Goal: Information Seeking & Learning: Check status

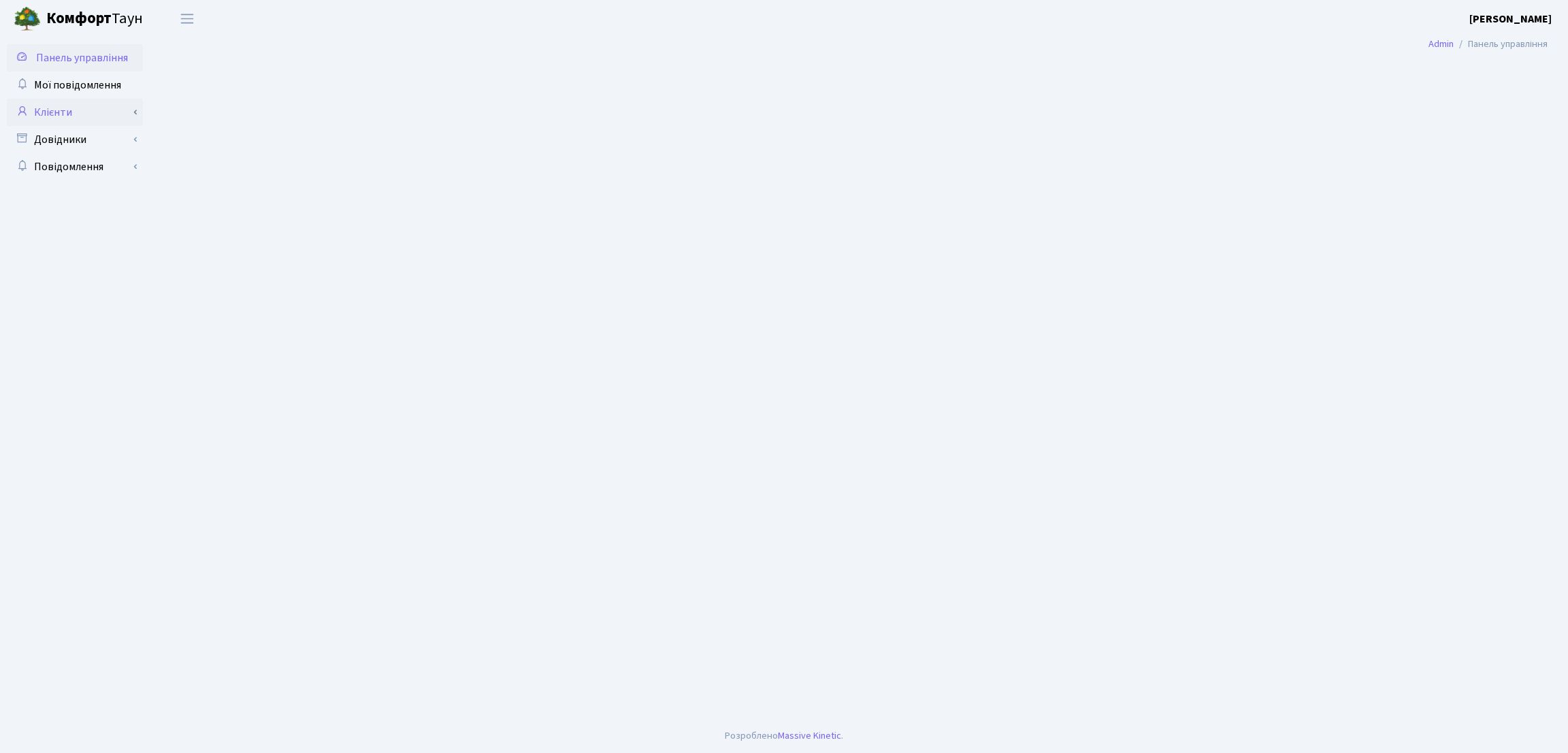
click at [124, 112] on link "Клієнти" at bounding box center [75, 112] width 136 height 27
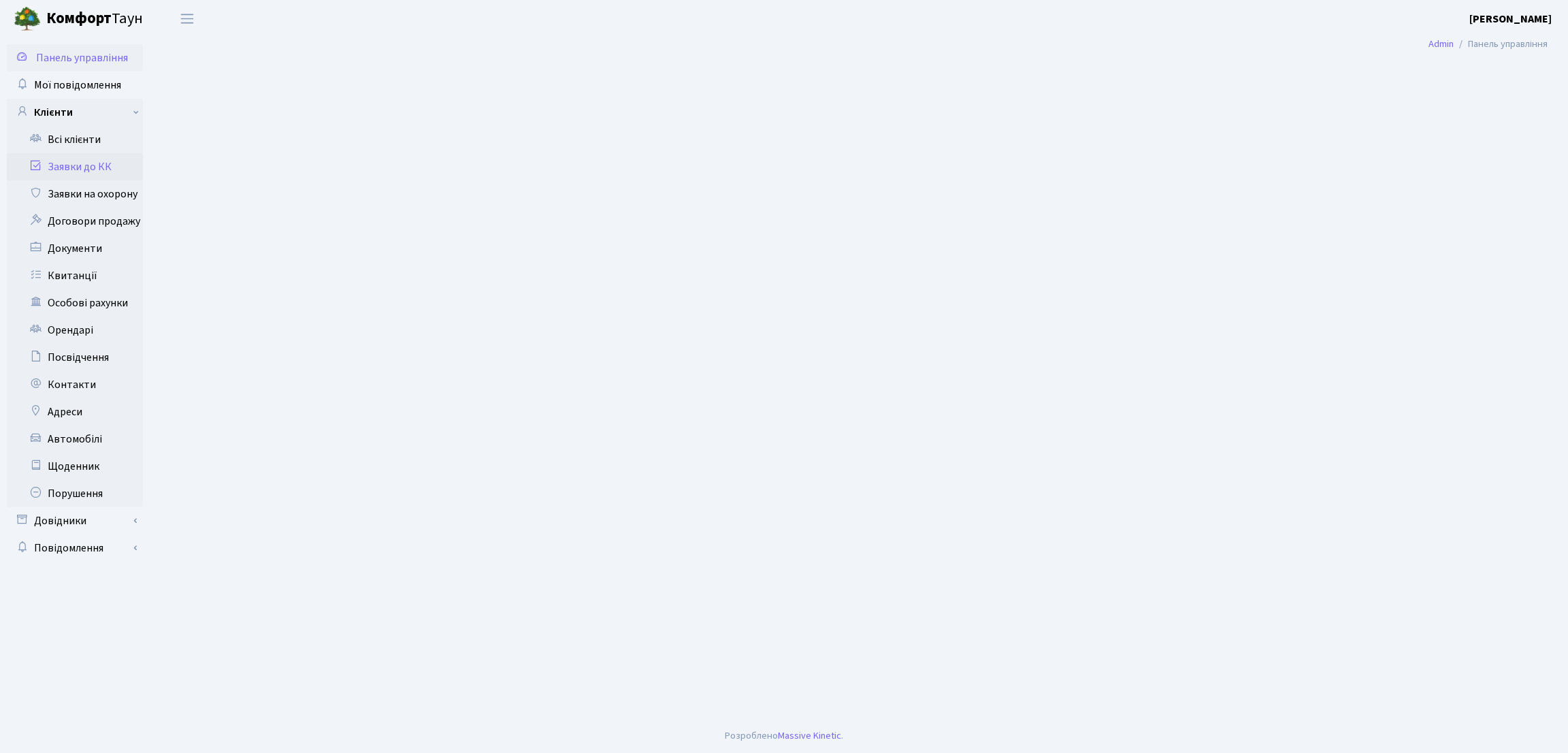
click at [93, 164] on link "Заявки до КК" at bounding box center [75, 167] width 136 height 27
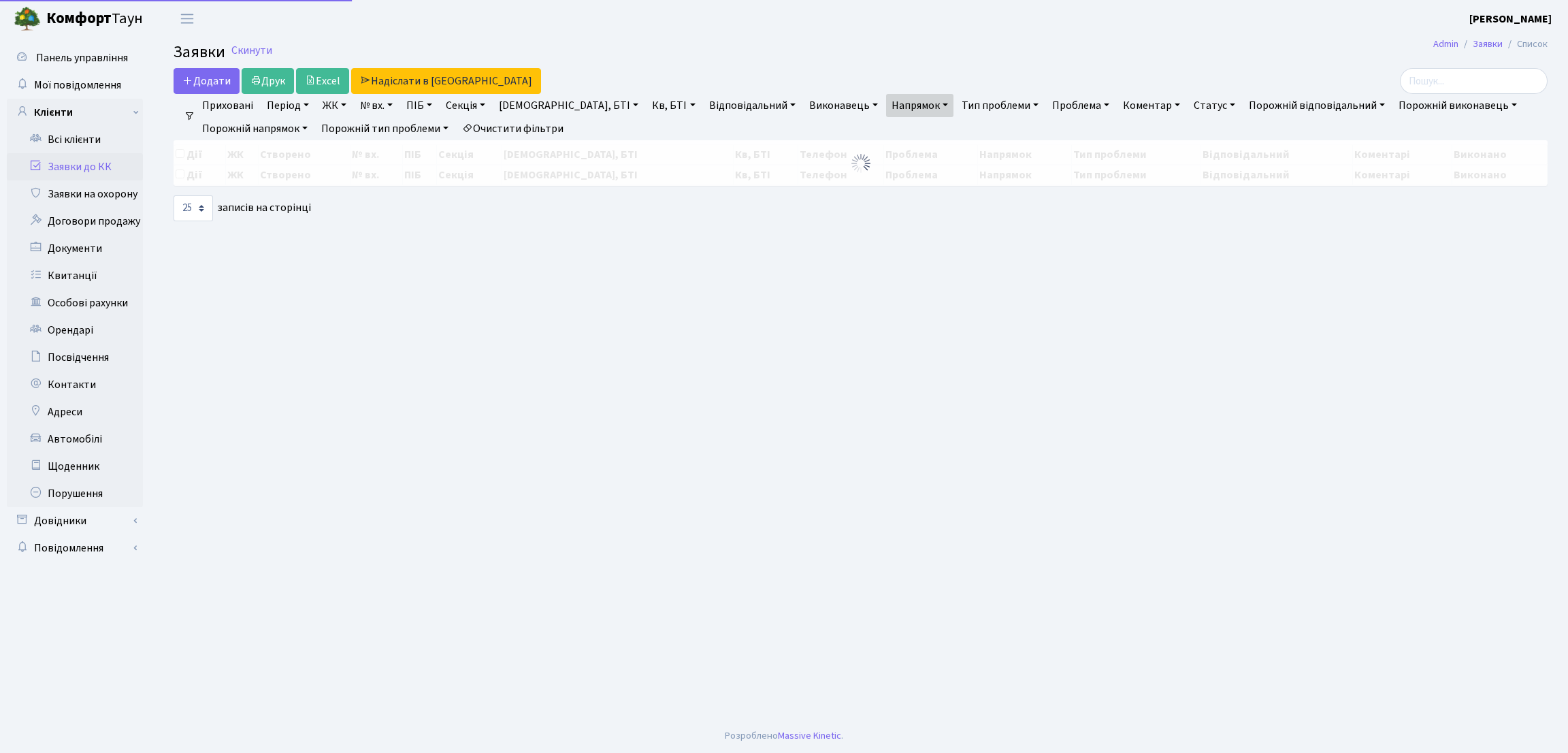
select select "25"
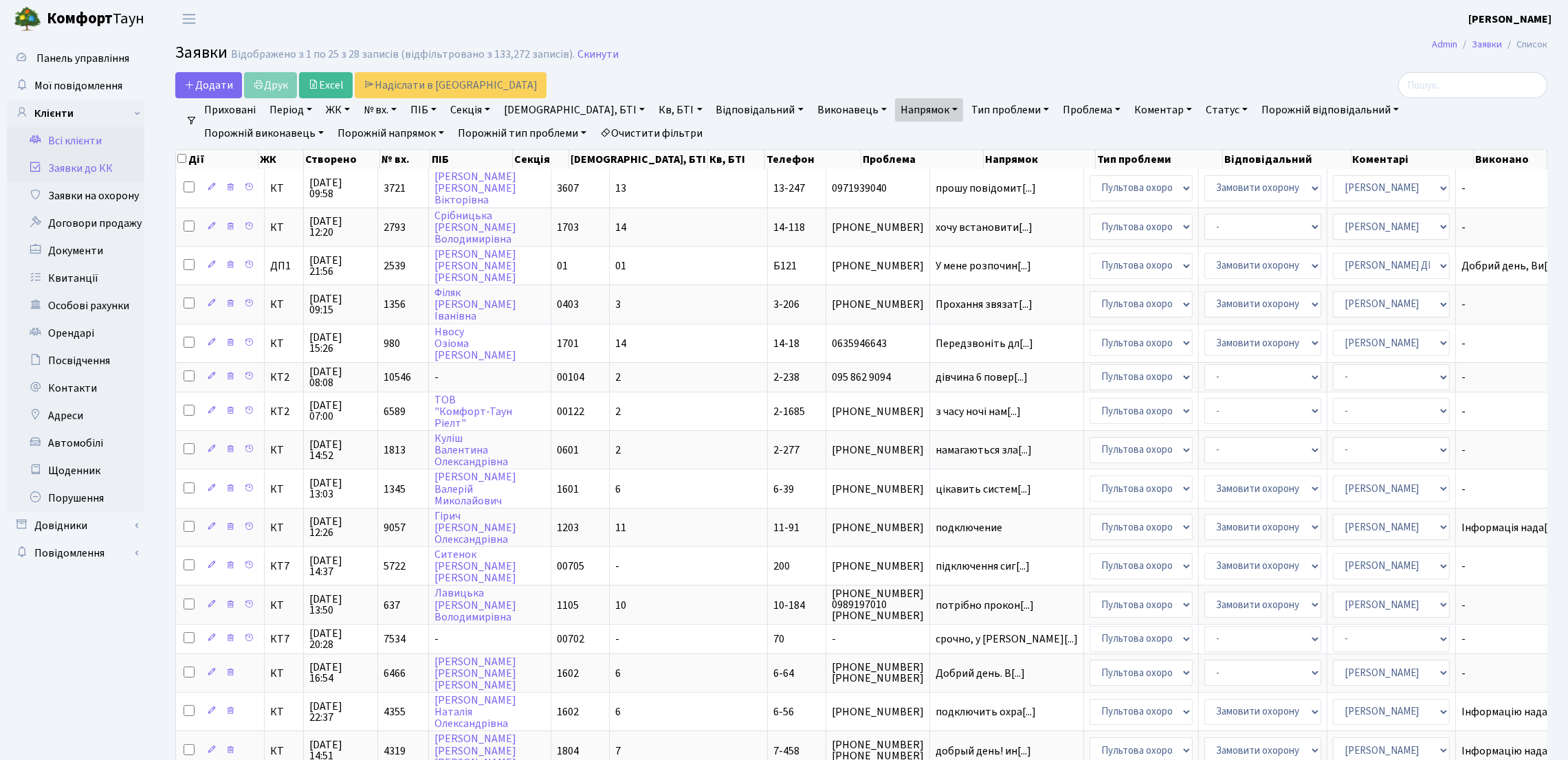
click at [132, 137] on link "Всі клієнти" at bounding box center [75, 141] width 137 height 27
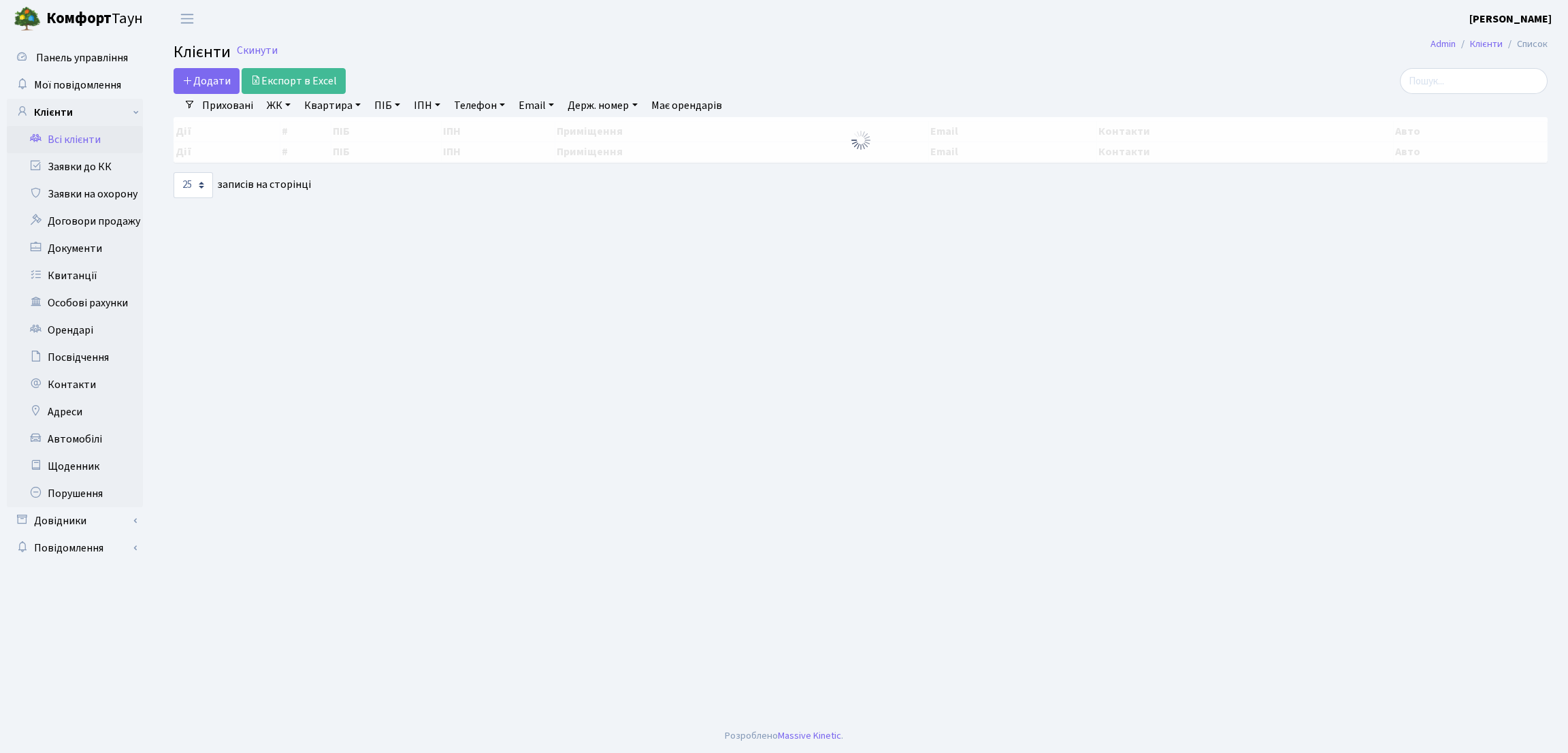
select select "25"
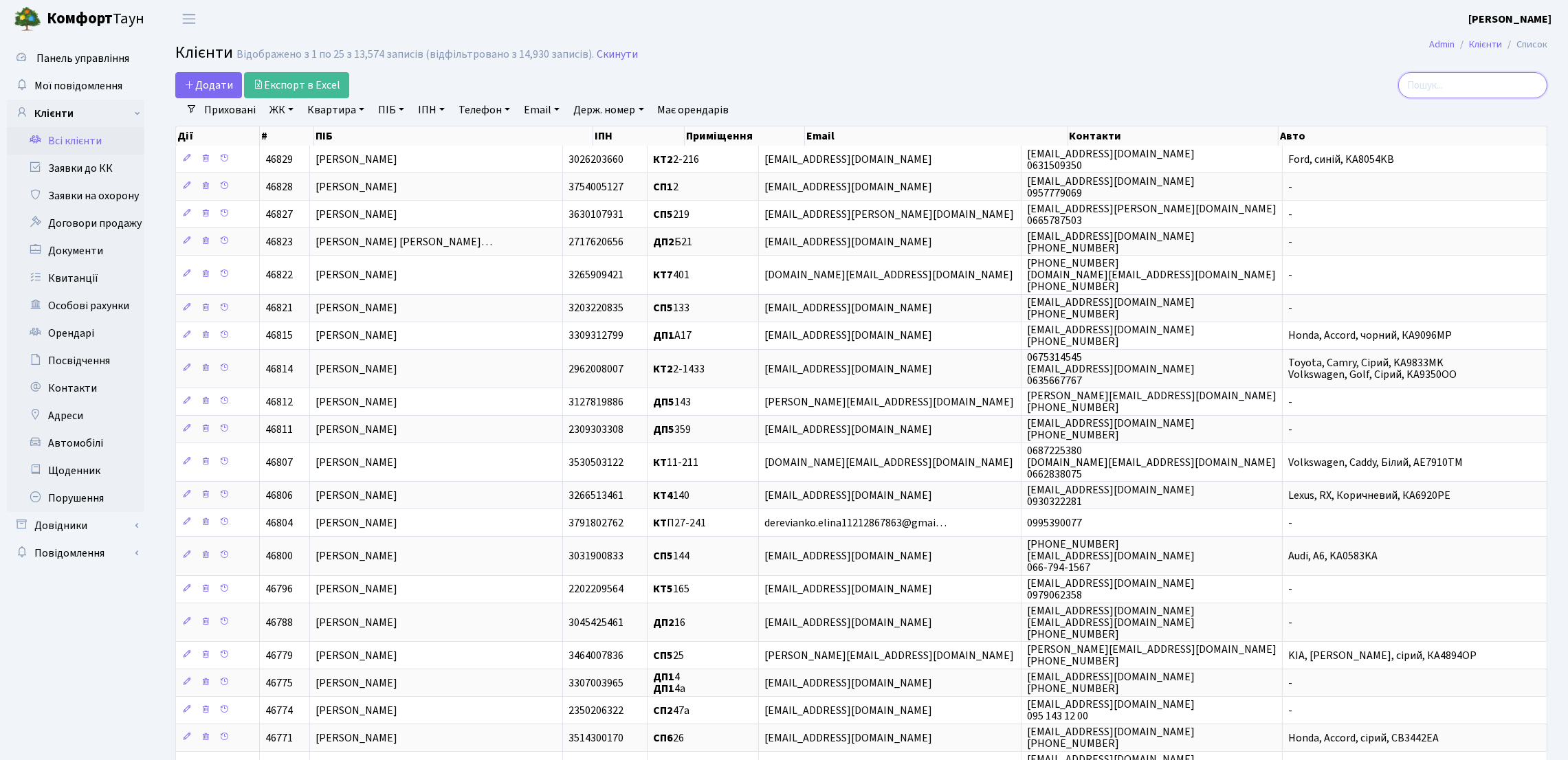
click at [1509, 79] on input "search" at bounding box center [1473, 85] width 149 height 26
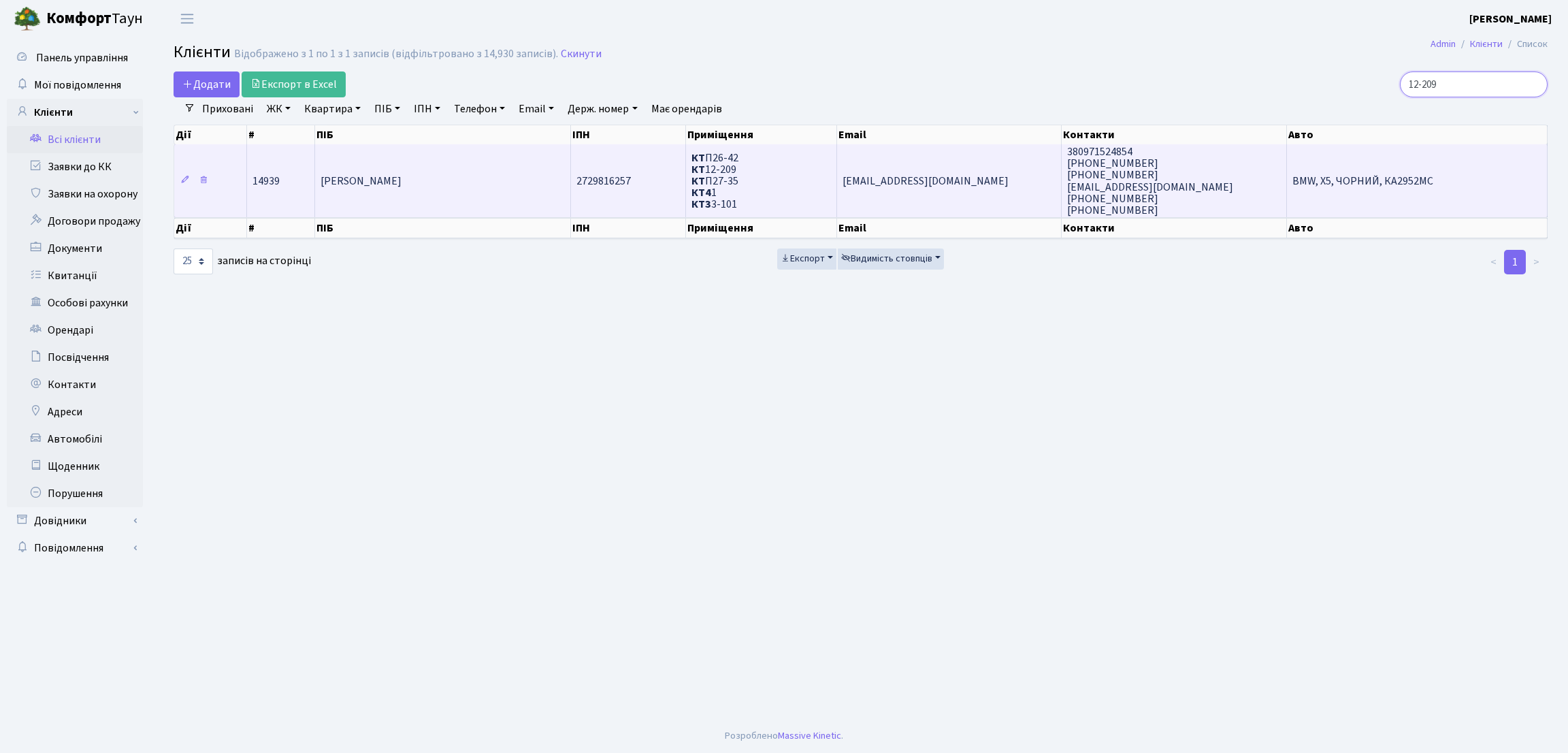
type input "12-209"
click at [401, 178] on span "[PERSON_NAME]" at bounding box center [361, 181] width 81 height 15
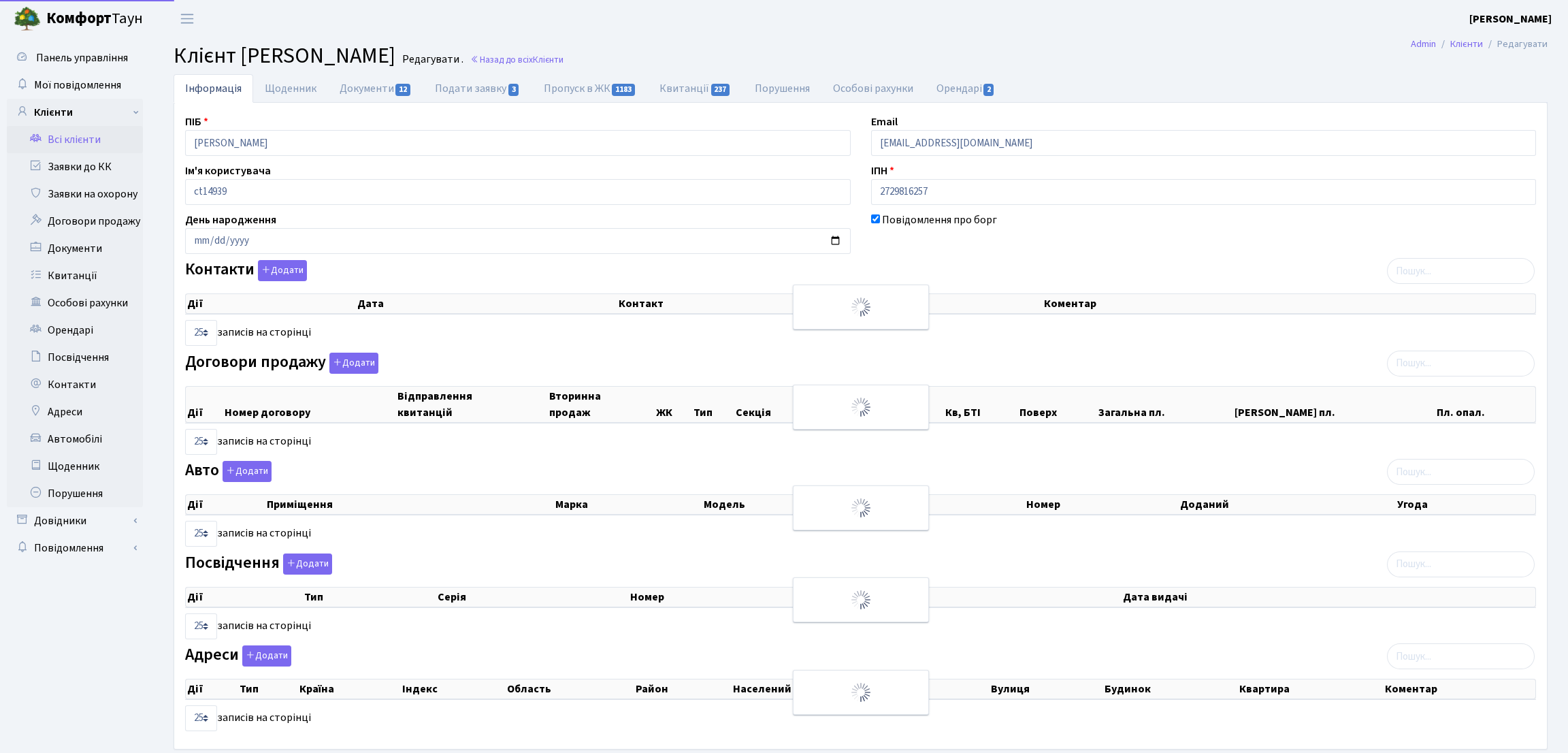
select select "25"
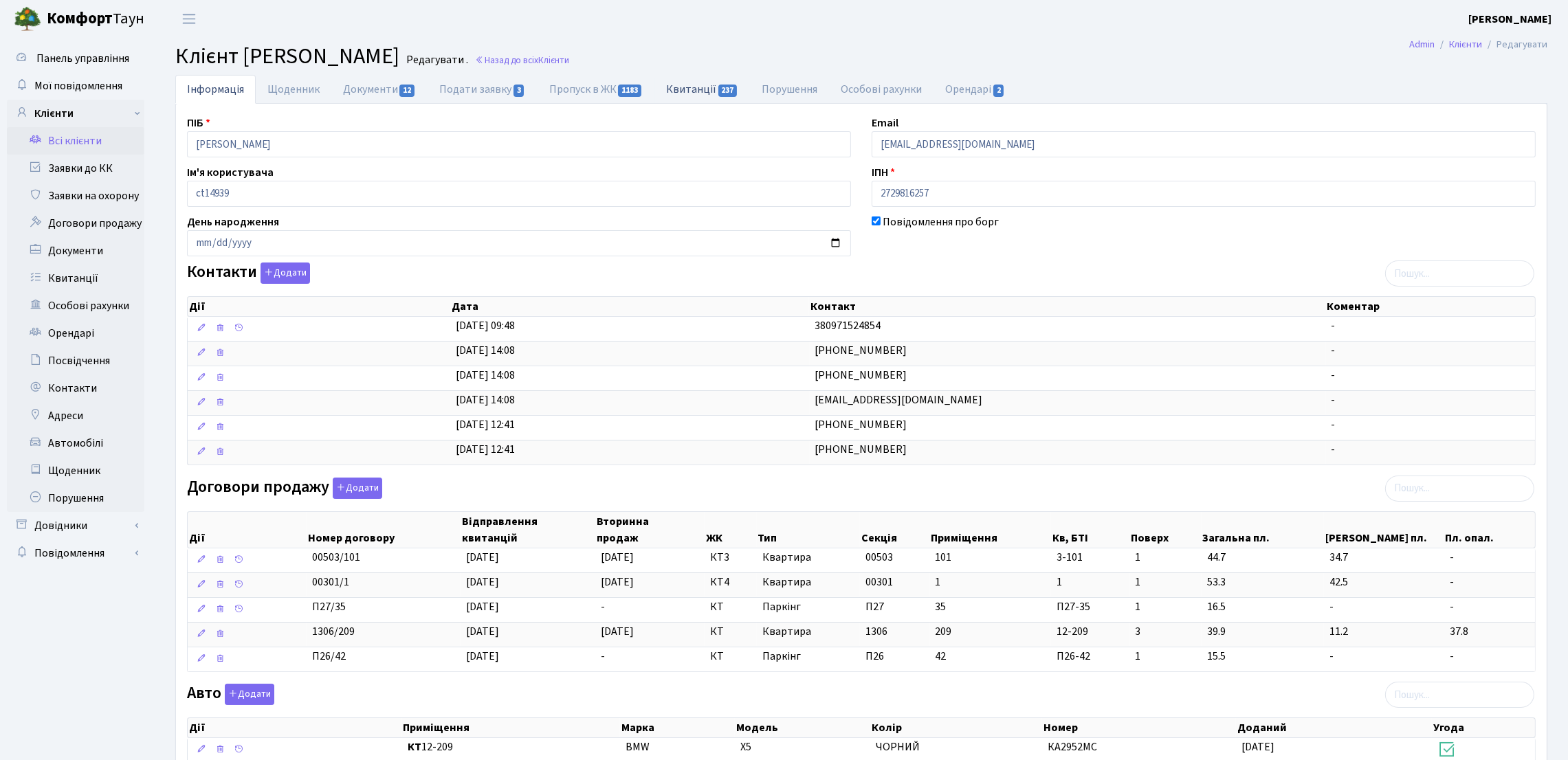
click at [689, 87] on link "Квитанції 237" at bounding box center [703, 89] width 96 height 28
select select "25"
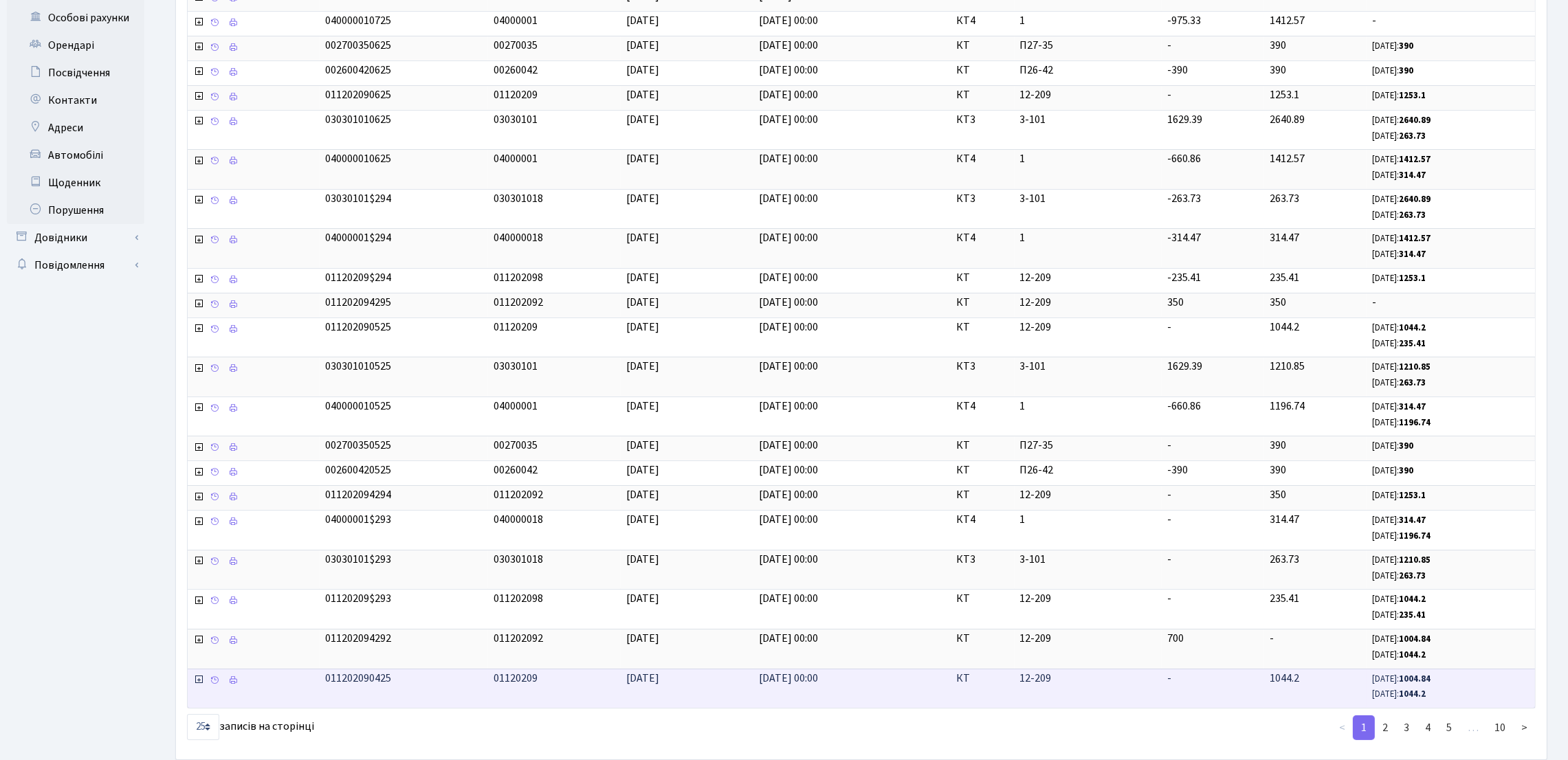
scroll to position [258, 0]
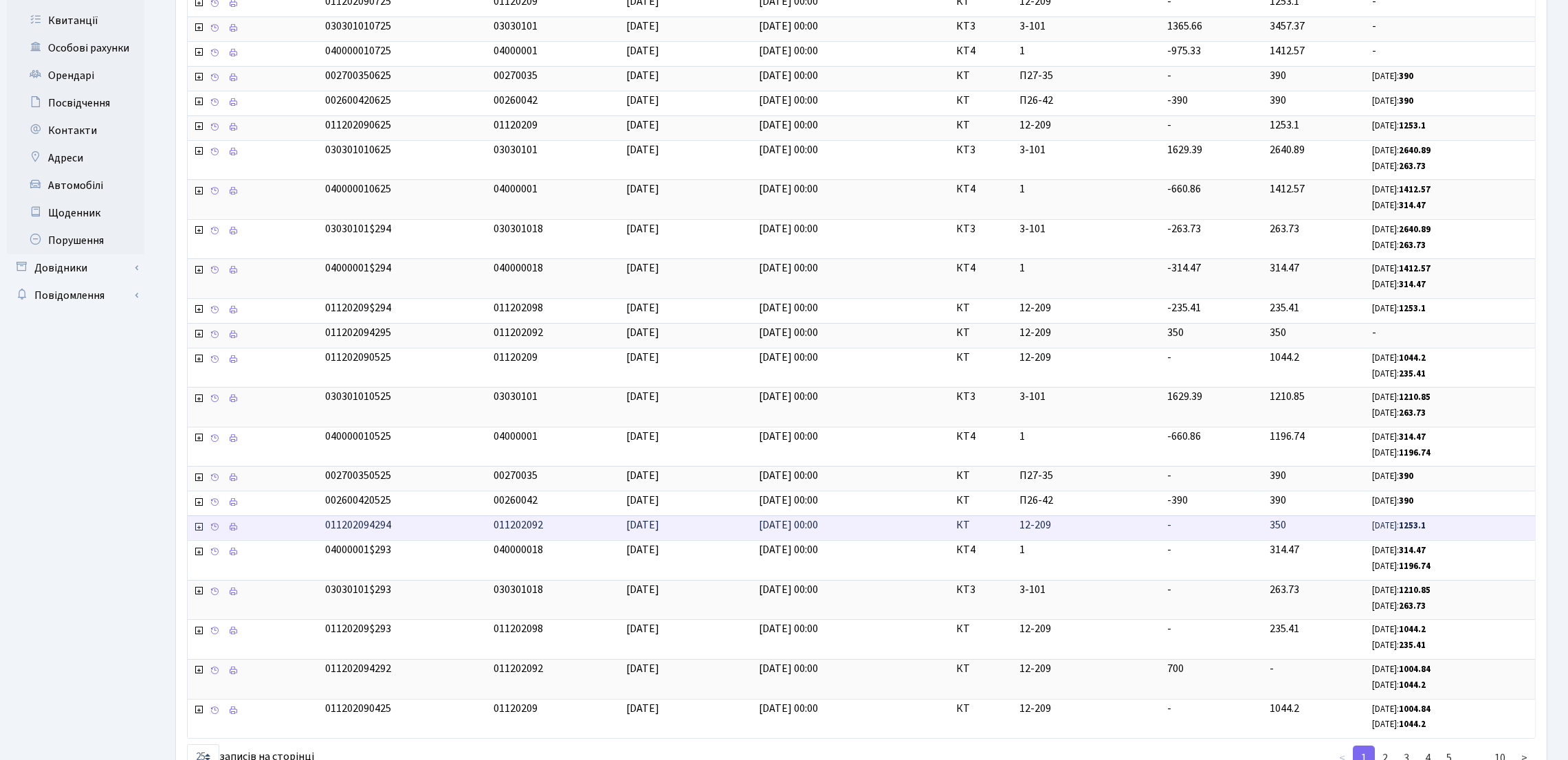
click at [1406, 132] on b "1253.1" at bounding box center [1412, 126] width 27 height 13
click at [1388, 132] on small "[DATE]: 1253.1" at bounding box center [1399, 126] width 54 height 13
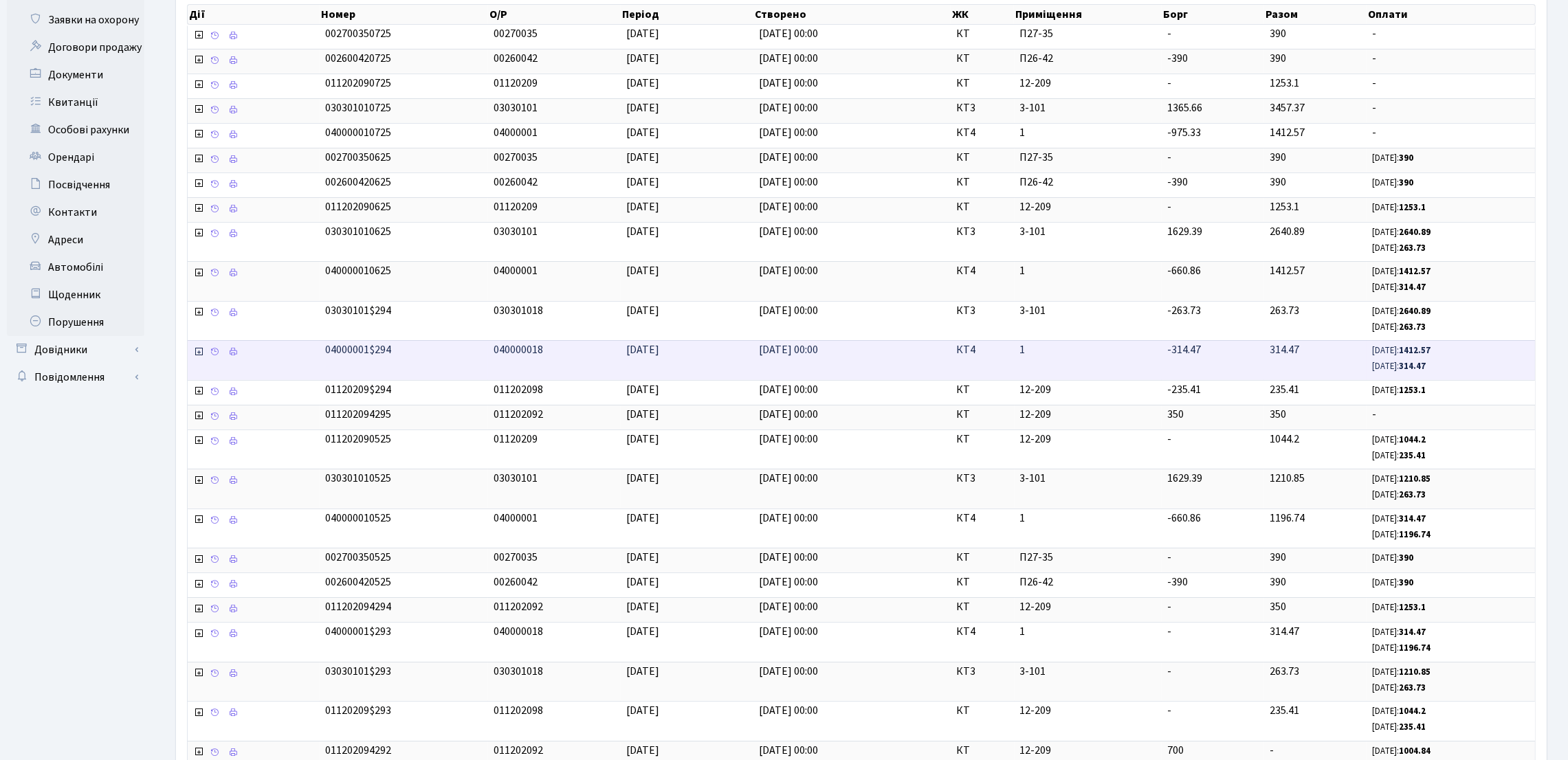
scroll to position [361, 0]
